Goal: Task Accomplishment & Management: Use online tool/utility

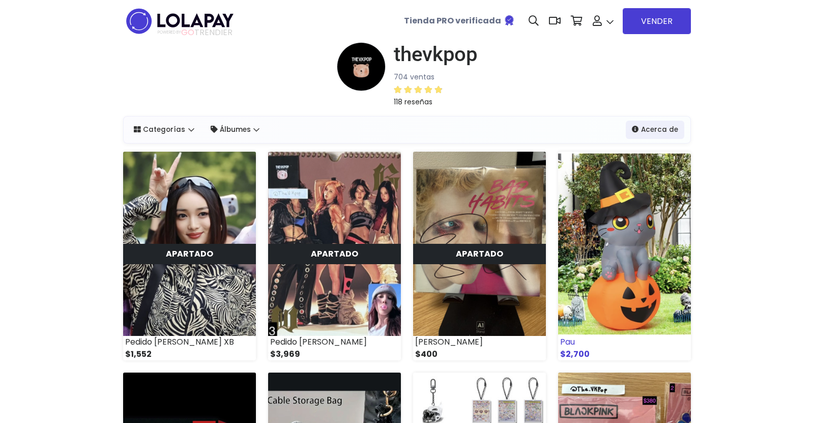
click at [630, 235] on img at bounding box center [624, 244] width 133 height 184
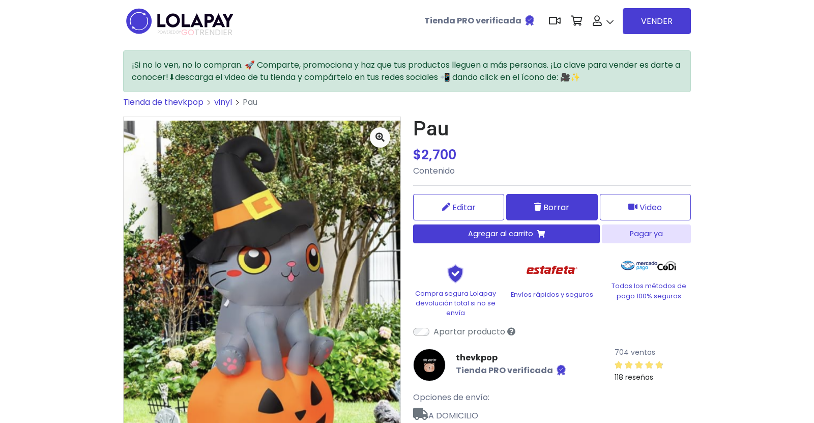
click at [539, 208] on icon at bounding box center [537, 207] width 7 height 8
click at [550, 205] on span "Borrar" at bounding box center [556, 207] width 26 height 13
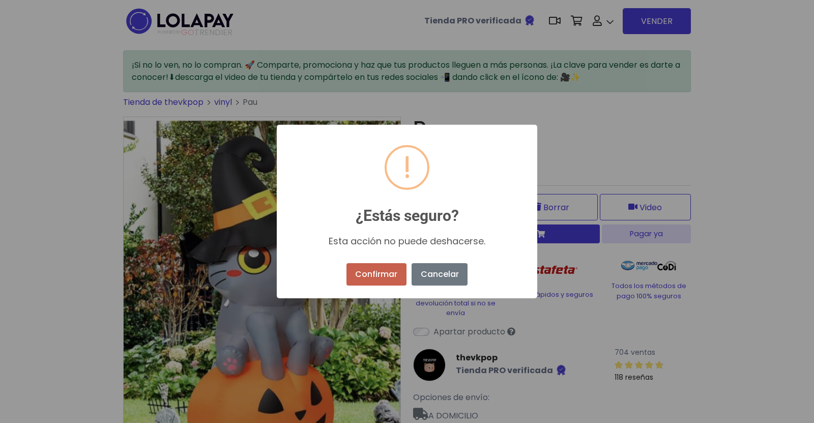
click at [386, 274] on button "Confirmar" at bounding box center [377, 274] width 60 height 22
